Goal: Transaction & Acquisition: Purchase product/service

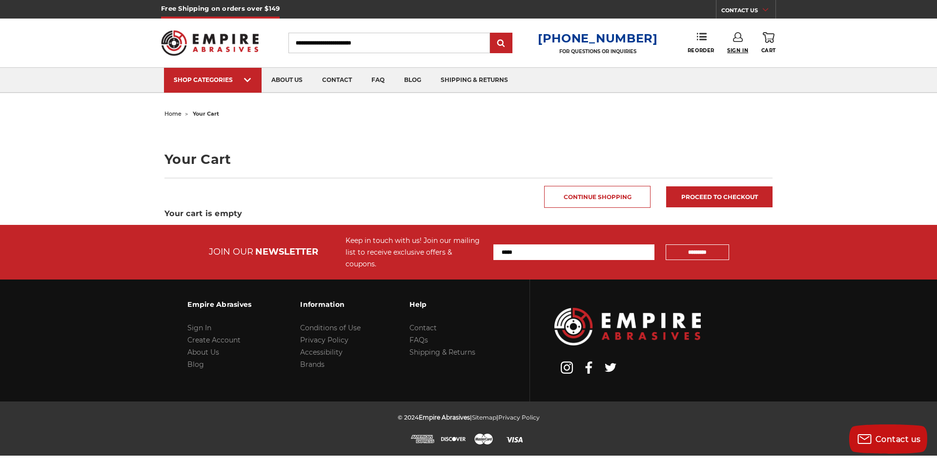
type input "**********"
click at [733, 51] on span "Sign In" at bounding box center [737, 50] width 21 height 6
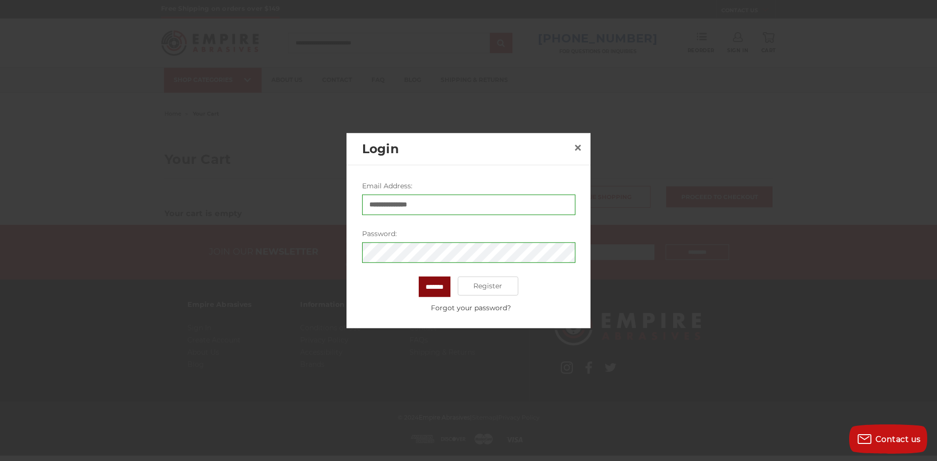
click at [430, 288] on input "*******" at bounding box center [435, 286] width 32 height 21
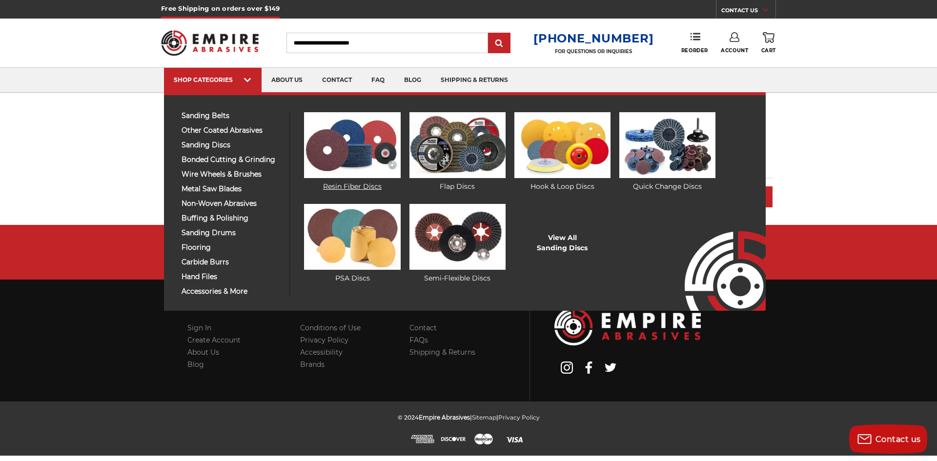
click at [338, 183] on link "Resin Fiber Discs" at bounding box center [352, 152] width 96 height 80
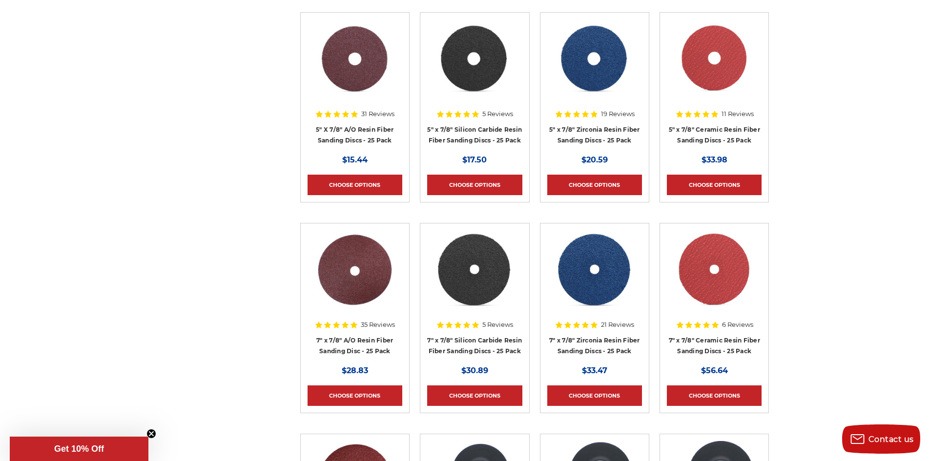
scroll to position [488, 0]
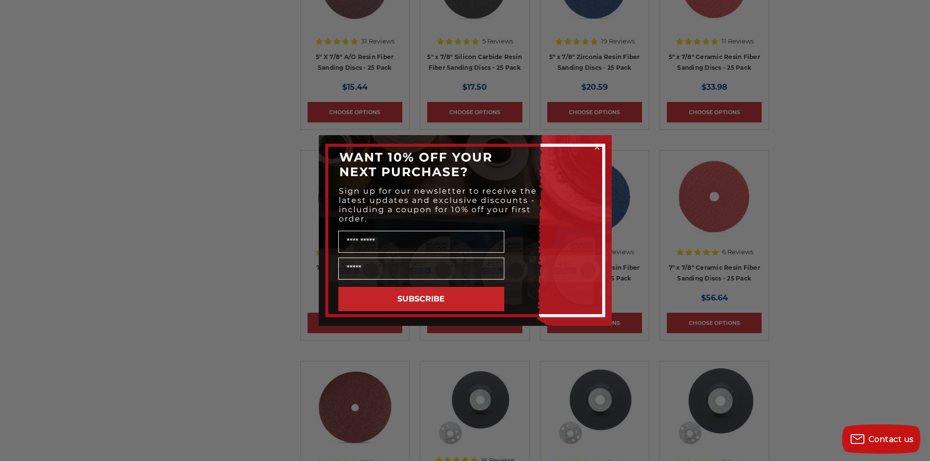
click at [597, 145] on circle "Close dialog" at bounding box center [596, 147] width 9 height 9
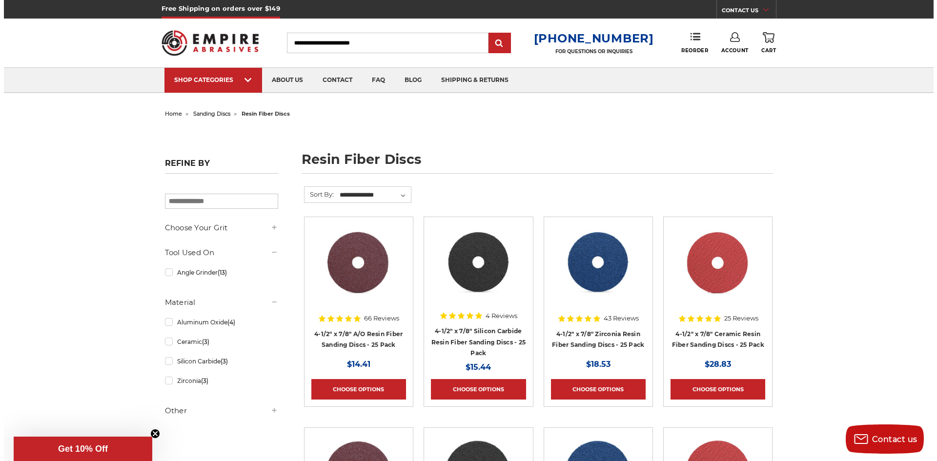
scroll to position [0, 0]
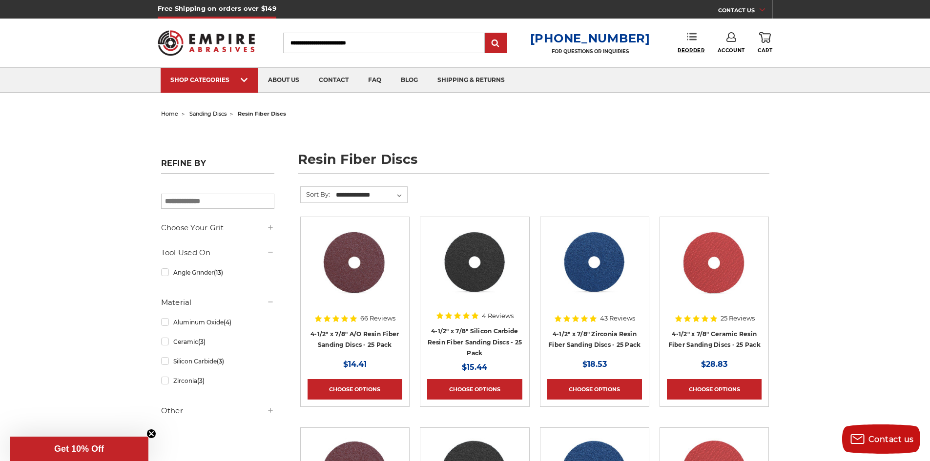
click at [691, 47] on span "Reorder" at bounding box center [691, 50] width 27 height 6
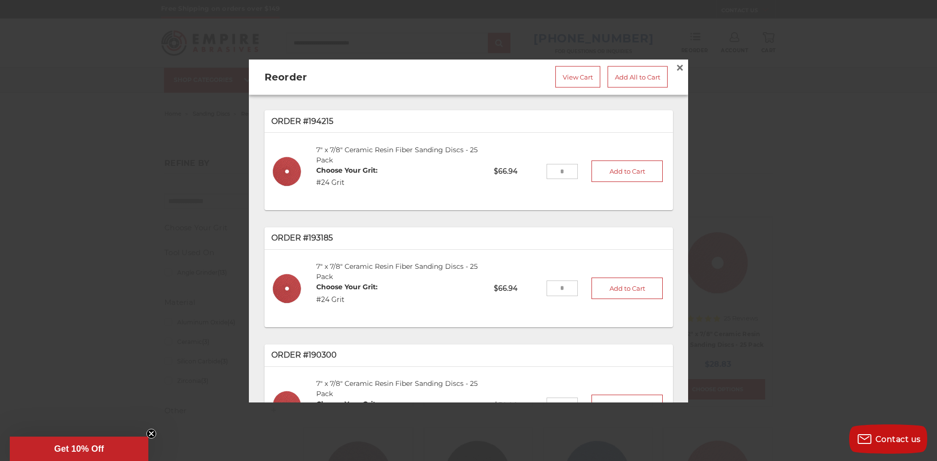
click at [561, 169] on input "tel" at bounding box center [563, 172] width 32 height 16
type input "*"
click at [641, 171] on button "Add to Cart" at bounding box center [627, 171] width 71 height 21
click at [676, 61] on span "×" at bounding box center [680, 67] width 9 height 19
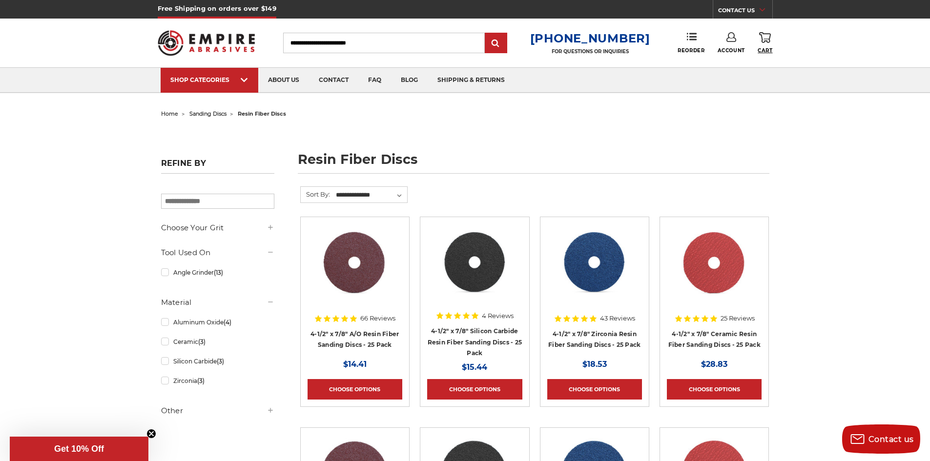
click at [769, 49] on span "Cart" at bounding box center [765, 50] width 15 height 6
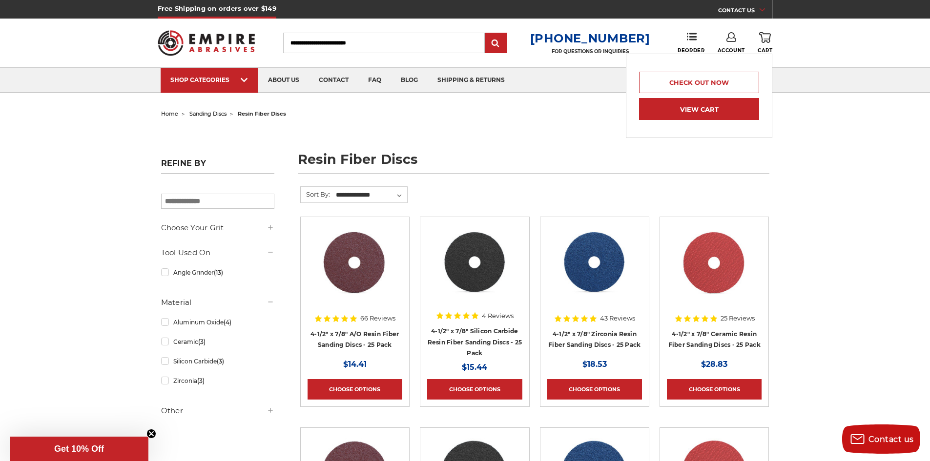
click at [709, 110] on link "View Cart" at bounding box center [699, 109] width 120 height 22
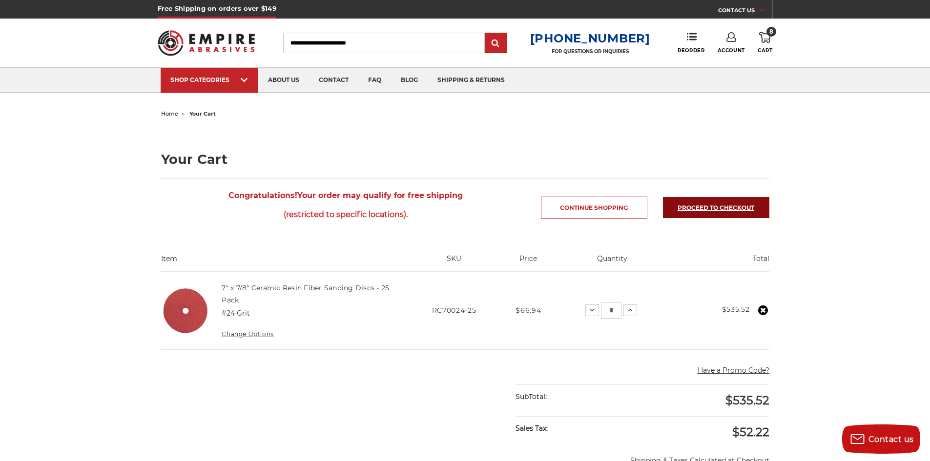
click at [735, 208] on link "Proceed to checkout" at bounding box center [716, 207] width 106 height 21
click at [597, 210] on link "Continue Shopping" at bounding box center [594, 208] width 106 height 22
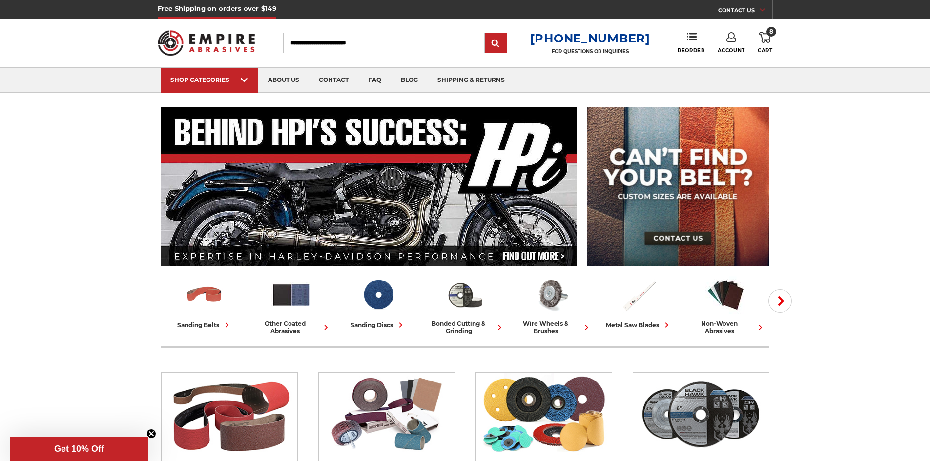
click at [361, 40] on input "Search" at bounding box center [384, 43] width 202 height 21
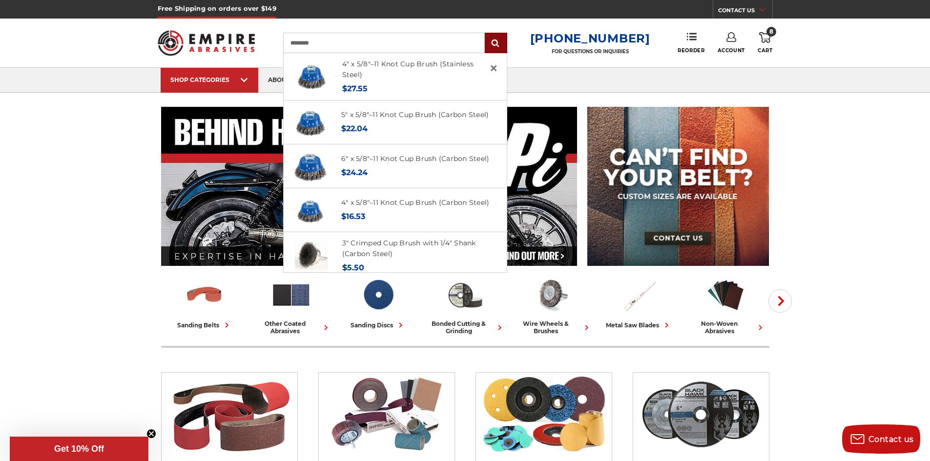
type input "*********"
click at [498, 41] on input "submit" at bounding box center [496, 44] width 20 height 20
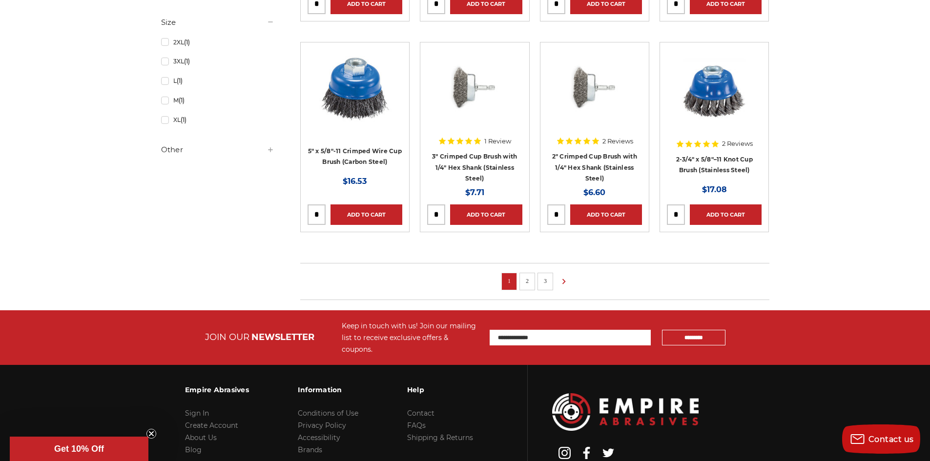
scroll to position [635, 0]
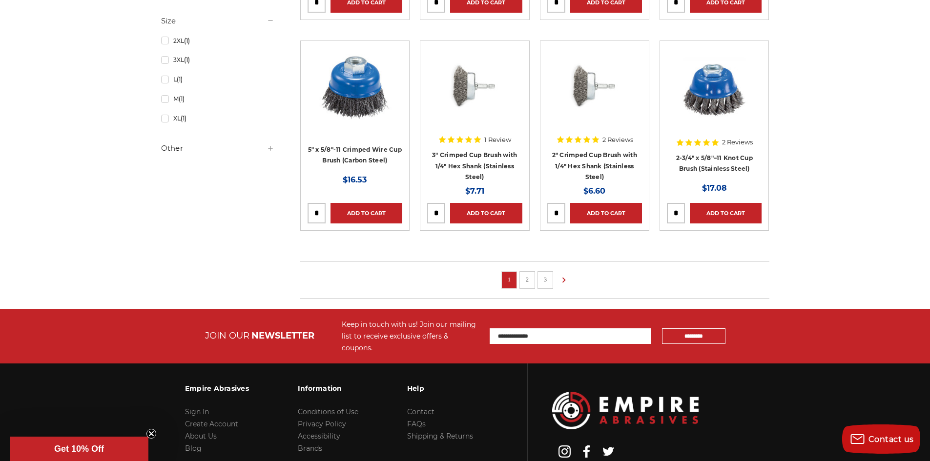
click at [532, 275] on link "2" at bounding box center [527, 279] width 10 height 11
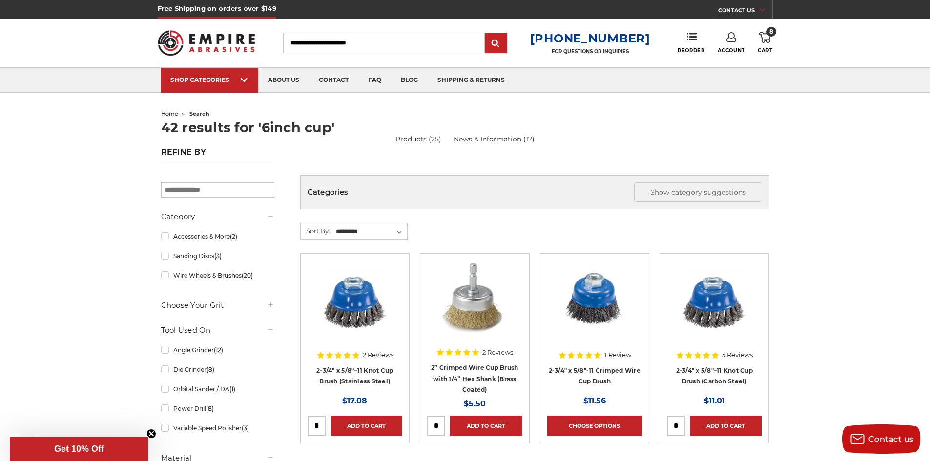
click at [356, 42] on input "Search" at bounding box center [384, 43] width 202 height 21
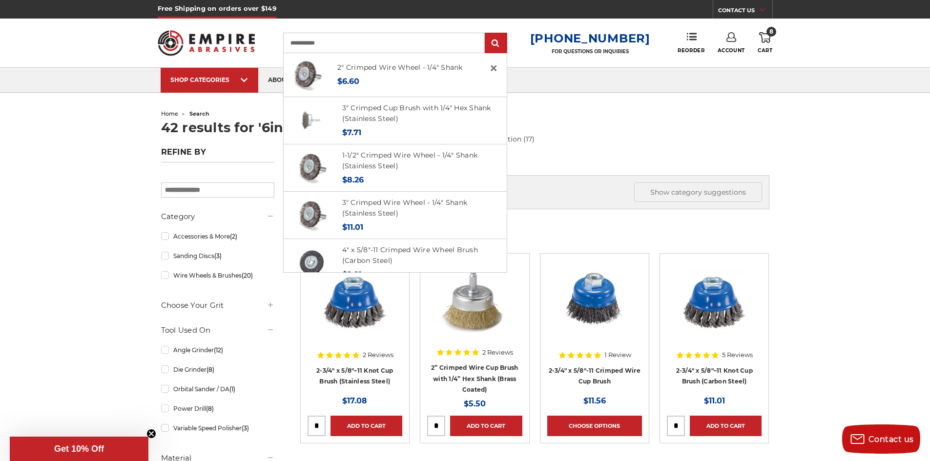
type input "**********"
click at [486, 34] on input "submit" at bounding box center [496, 44] width 20 height 20
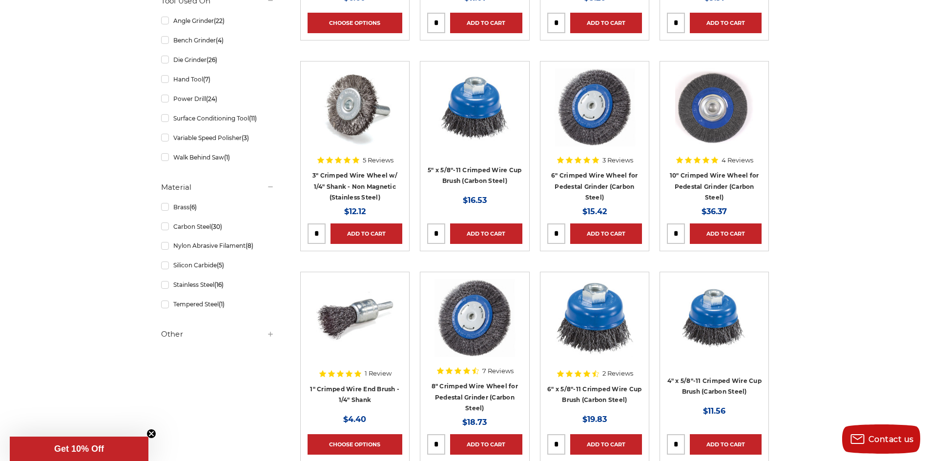
scroll to position [444, 0]
